Goal: Contribute content

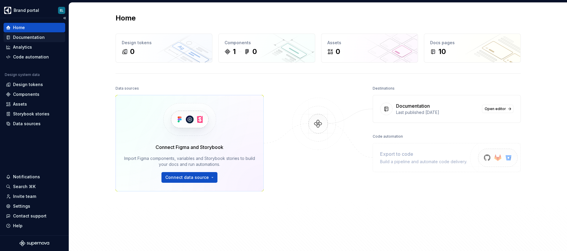
click at [34, 37] on div "Documentation" at bounding box center [29, 37] width 32 height 6
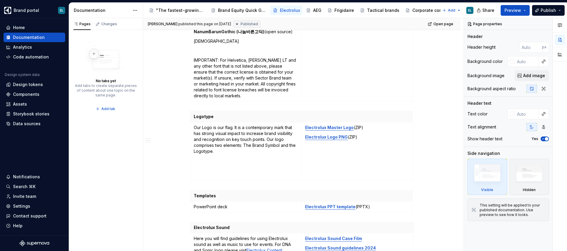
scroll to position [802, 0]
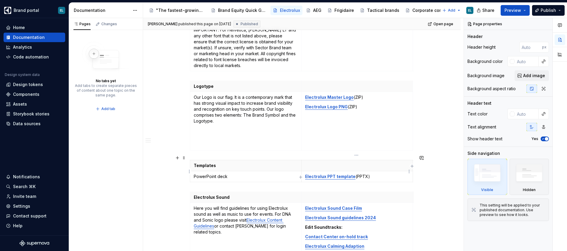
click at [334, 174] on strong "Electrolux PPT template" at bounding box center [330, 176] width 50 height 5
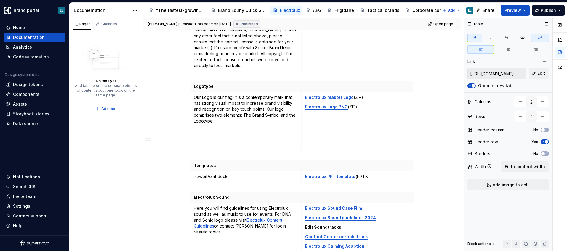
click at [477, 73] on input "[URL][DOMAIN_NAME]" at bounding box center [497, 73] width 58 height 11
click at [478, 73] on input "[URL][DOMAIN_NAME]" at bounding box center [497, 73] width 58 height 11
drag, startPoint x: 470, startPoint y: 72, endPoint x: 567, endPoint y: 49, distance: 99.7
click at [567, 49] on div "Comments Open comments No comments yet Select ‘Comment’ from the block context …" at bounding box center [515, 134] width 103 height 233
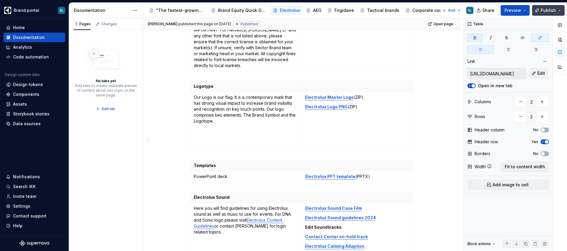
scroll to position [0, 0]
click at [541, 74] on span "Edit" at bounding box center [541, 73] width 8 height 6
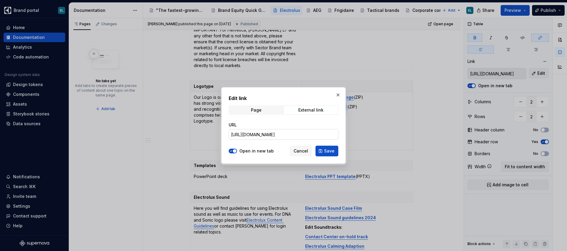
click at [239, 132] on input "[URL][DOMAIN_NAME]" at bounding box center [284, 134] width 110 height 11
type textarea "*"
type input "[URL][DOMAIN_NAME]"
click at [334, 149] on button "Save" at bounding box center [327, 150] width 23 height 11
type input "[URL][DOMAIN_NAME]"
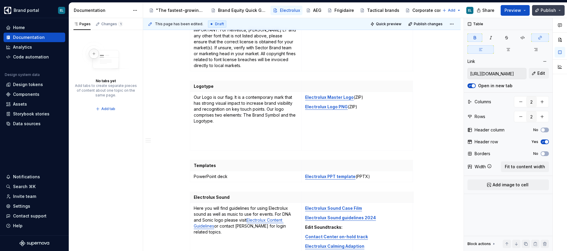
click at [548, 11] on span "Publish" at bounding box center [548, 10] width 15 height 6
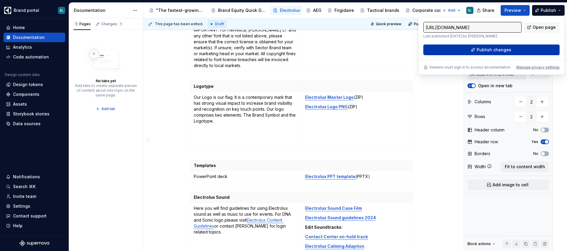
click at [466, 51] on button "Publish changes" at bounding box center [491, 49] width 136 height 11
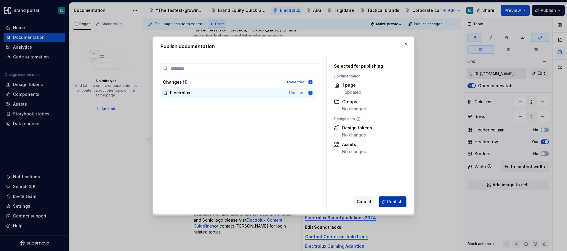
click at [389, 200] on span "Publish" at bounding box center [394, 201] width 15 height 6
type textarea "*"
